Goal: Navigation & Orientation: Find specific page/section

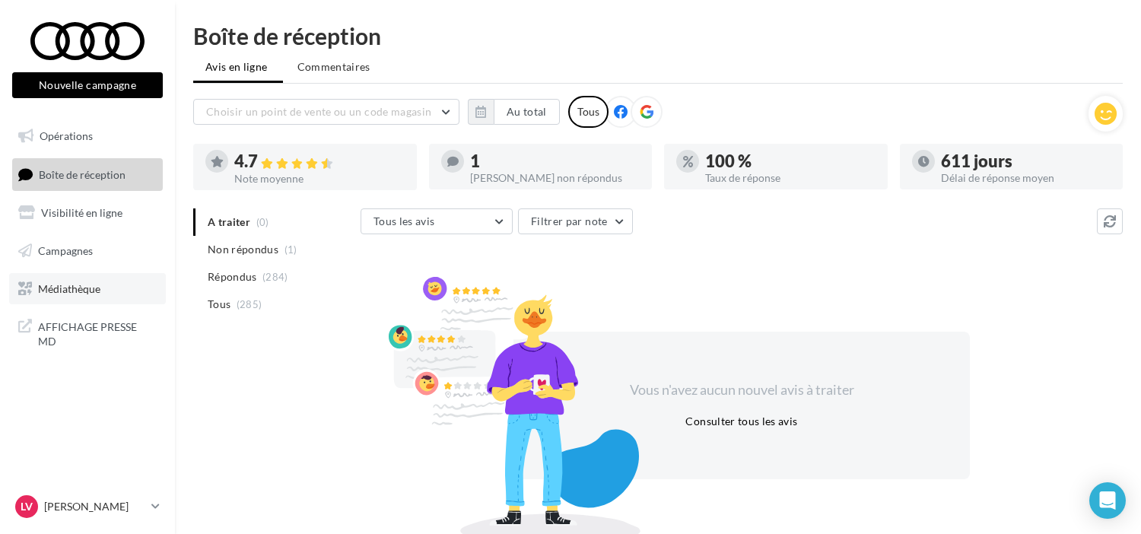
click at [76, 278] on link "Médiathèque" at bounding box center [87, 289] width 157 height 32
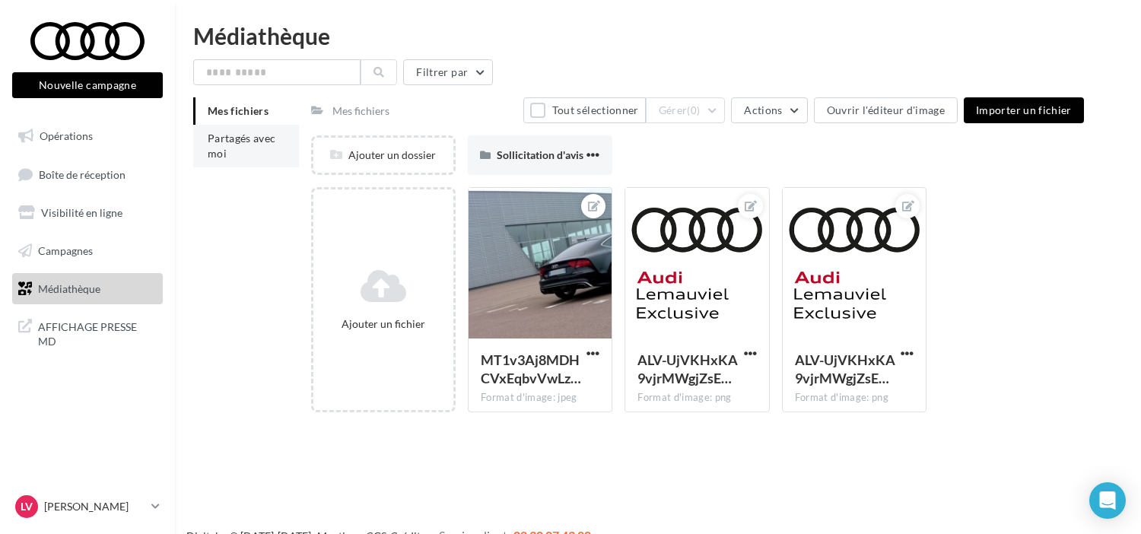
click at [209, 145] on li "Partagés avec moi" at bounding box center [246, 146] width 106 height 43
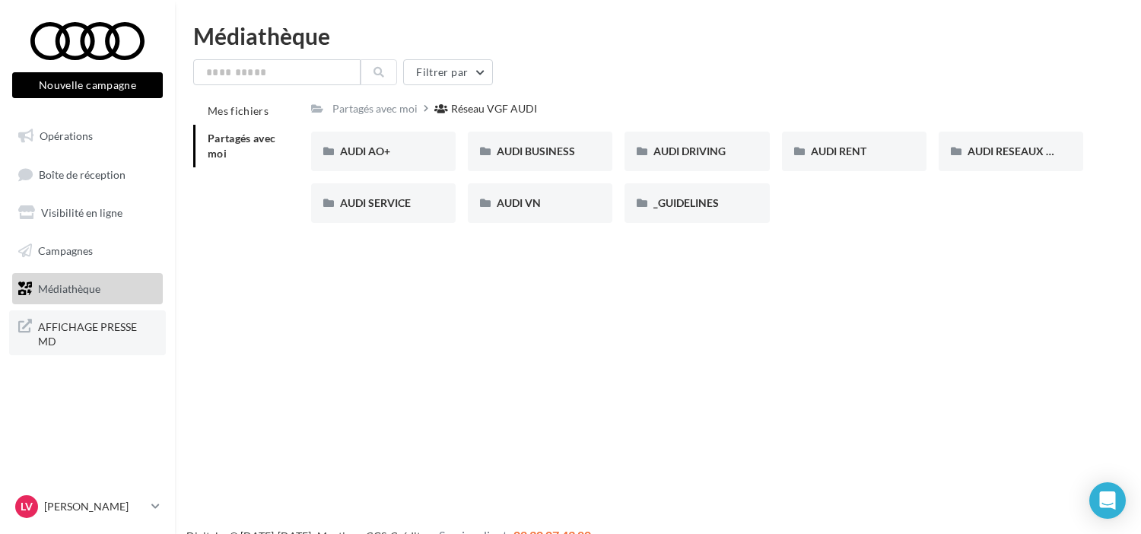
click at [122, 332] on span "AFFICHAGE PRESSE MD" at bounding box center [97, 332] width 119 height 33
